Goal: Contribute content: Add original content to the website for others to see

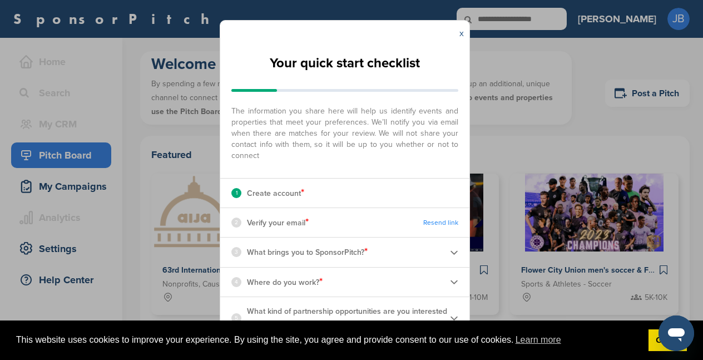
click at [461, 35] on link "x" at bounding box center [462, 33] width 4 height 11
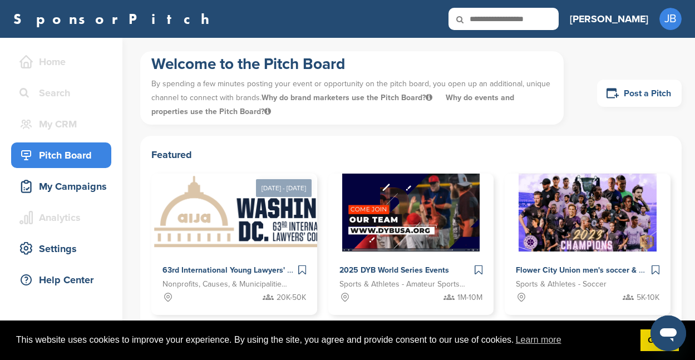
click at [634, 92] on link "Post a Pitch" at bounding box center [639, 93] width 85 height 27
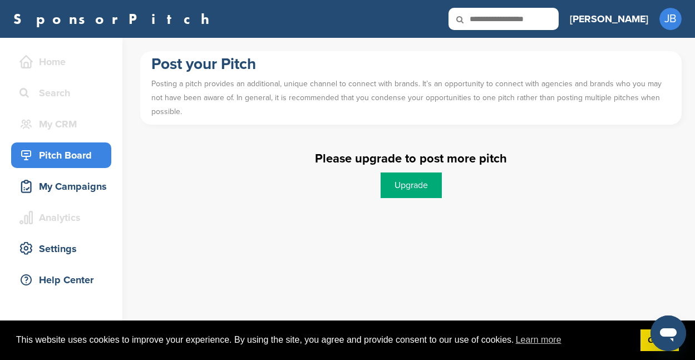
click at [69, 153] on div "Pitch Board" at bounding box center [64, 155] width 95 height 20
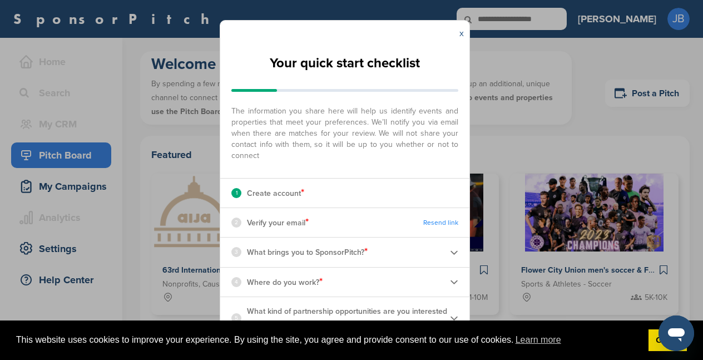
click at [461, 33] on link "x" at bounding box center [462, 33] width 4 height 11
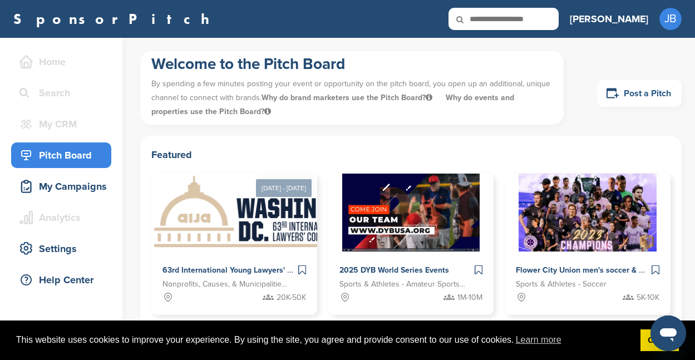
click at [639, 90] on link "Post a Pitch" at bounding box center [639, 93] width 85 height 27
